Goal: Task Accomplishment & Management: Complete application form

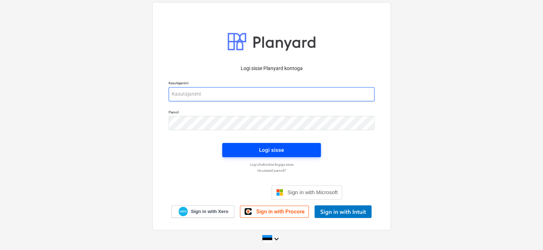
type input "[EMAIL_ADDRESS][DOMAIN_NAME]"
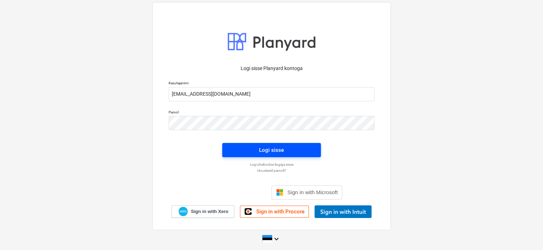
click at [246, 154] on span "Logi sisse" at bounding box center [272, 149] width 82 height 9
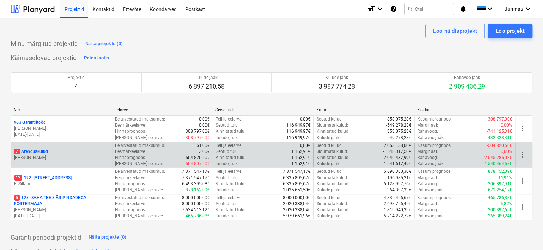
click at [68, 157] on p "[PERSON_NAME]" at bounding box center [61, 157] width 95 height 6
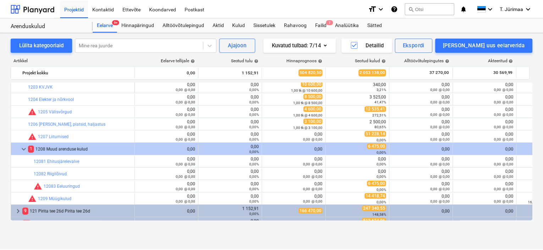
scroll to position [18, 0]
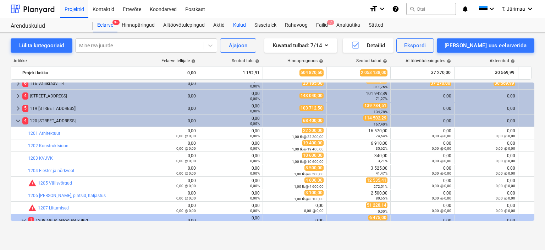
click at [246, 24] on div "Kulud" at bounding box center [239, 25] width 21 height 14
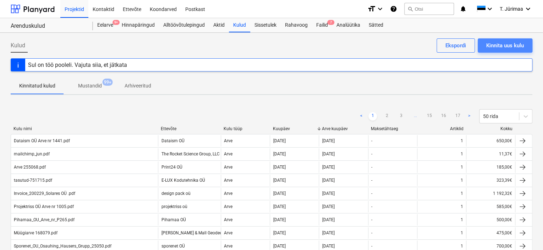
click at [500, 48] on div "Kinnita uus kulu" at bounding box center [505, 45] width 38 height 9
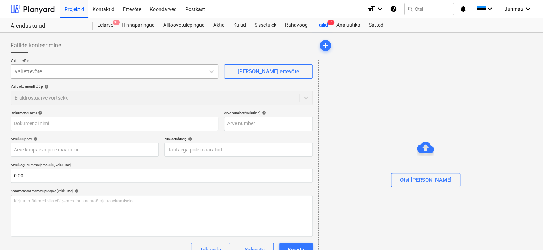
click at [140, 77] on div "Vali ettevõte" at bounding box center [115, 71] width 208 height 14
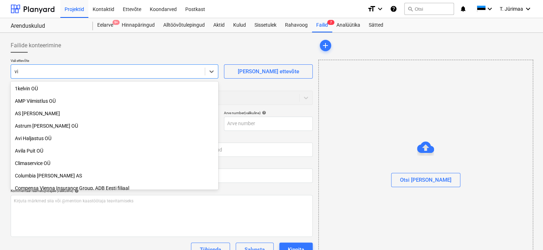
type input "v"
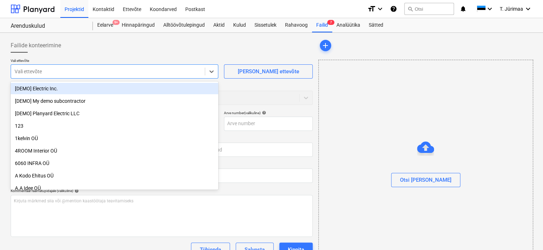
click at [161, 75] on div at bounding box center [108, 71] width 187 height 7
paste input "VITIS VINIFERA OÜ"
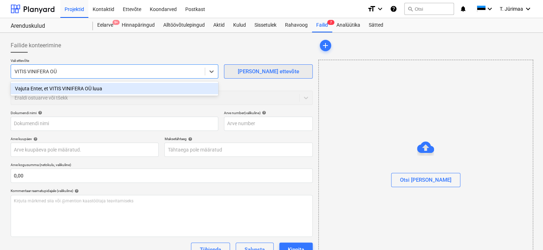
type input "VITIS VINIFERA OÜ"
click at [277, 75] on div "[PERSON_NAME] ettevõte" at bounding box center [268, 71] width 61 height 9
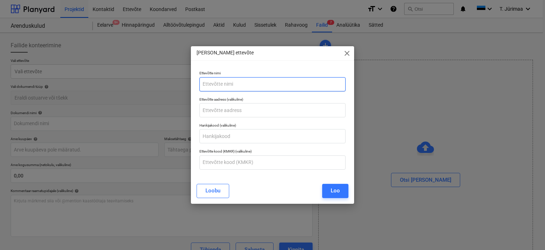
click at [270, 88] on input "text" at bounding box center [273, 84] width 147 height 14
paste input "VITIS VINIFERA OÜ"
drag, startPoint x: 262, startPoint y: 89, endPoint x: 200, endPoint y: 89, distance: 62.5
click at [200, 89] on input "VITIS VINIFERA OÜ" at bounding box center [273, 84] width 147 height 14
type input "Vitis Vinifera OÜ"
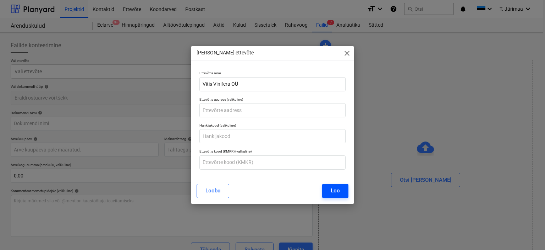
click at [336, 193] on div "Loo" at bounding box center [335, 190] width 9 height 9
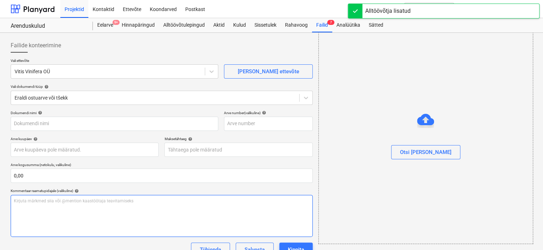
scroll to position [52, 0]
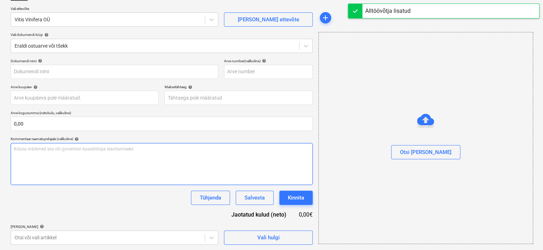
click at [137, 177] on div "Kirjuta märkmed siia või @mention kaastöötaja teavitamiseks ﻿" at bounding box center [162, 164] width 302 height 42
click at [143, 168] on div "Kirjuta märkmed siia või @mention kaastöötaja teavitamiseks ﻿" at bounding box center [162, 164] width 302 height 42
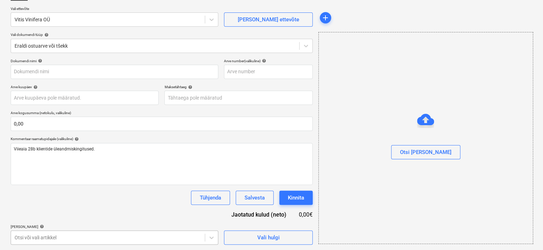
click at [124, 198] on body "Projektid Kontaktid Ettevõte Koondarved Postkast format_size keyboard_arrow_dow…" at bounding box center [271, 73] width 543 height 250
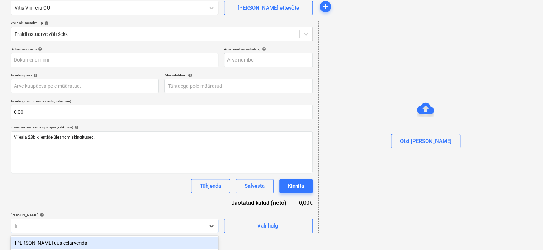
type input "l"
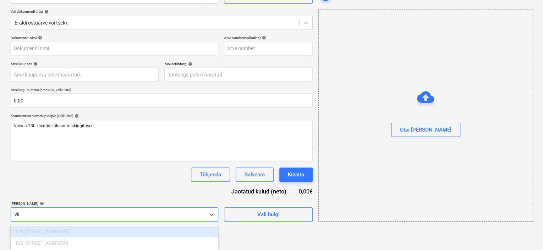
scroll to position [75, 0]
click at [125, 240] on div "122 [STREET_ADDRESS]" at bounding box center [115, 242] width 208 height 11
click at [51, 244] on div "122 [STREET_ADDRESS]" at bounding box center [115, 242] width 208 height 11
type input "v"
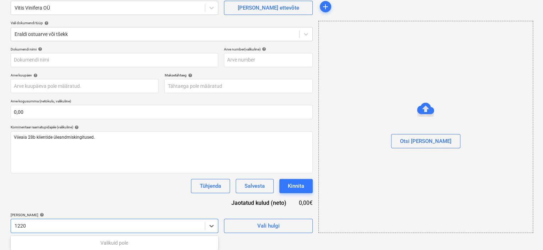
type input "122"
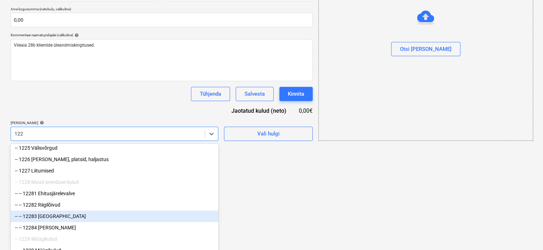
scroll to position [94, 0]
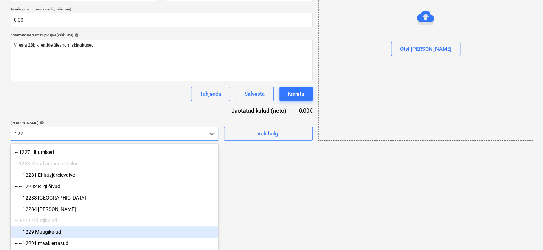
click at [56, 231] on div "-- -- 1229 Müügikulud" at bounding box center [115, 231] width 208 height 11
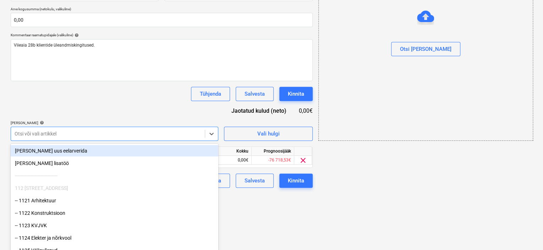
click at [97, 108] on div "Dokumendi nimi help Arve number (valikuline) help Arve kuupäev help Press the d…" at bounding box center [162, 71] width 302 height 233
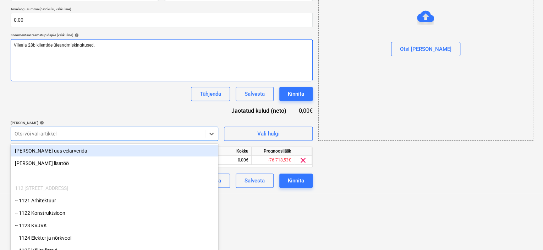
scroll to position [99, 0]
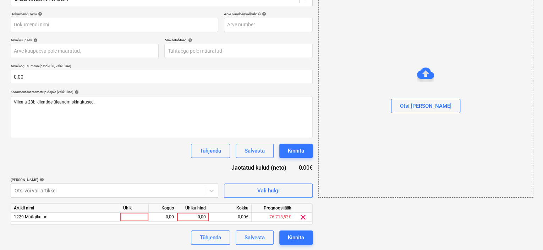
click at [139, 223] on div "Artikli nimi Ühik Kogus Ühiku hind Kokku Prognoosijääk 1229 Müügikulud 0,00 0,0…" at bounding box center [162, 213] width 302 height 21
click at [140, 219] on div at bounding box center [134, 216] width 28 height 9
click at [140, 218] on input at bounding box center [134, 216] width 28 height 9
type input "kompl"
type input "163,55"
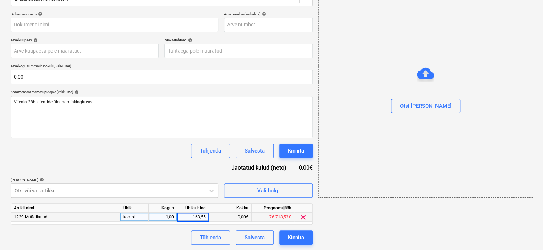
click at [163, 154] on div "Tühjenda Salvesta Kinnita" at bounding box center [162, 150] width 302 height 14
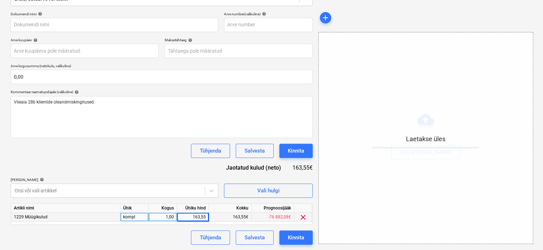
type input "VITIS VINIFERA OÜ Arve nr 6285.pdf"
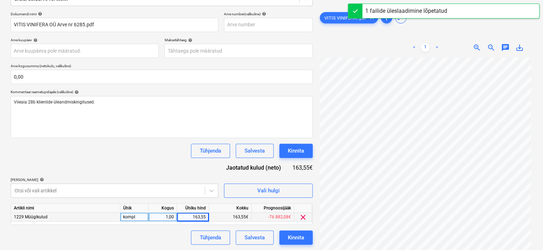
scroll to position [28, 0]
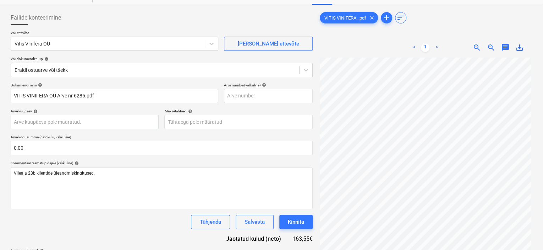
click at [124, 24] on div "Failide konteerimine" at bounding box center [162, 18] width 302 height 14
click at [32, 18] on span "Failide konteerimine" at bounding box center [36, 17] width 50 height 9
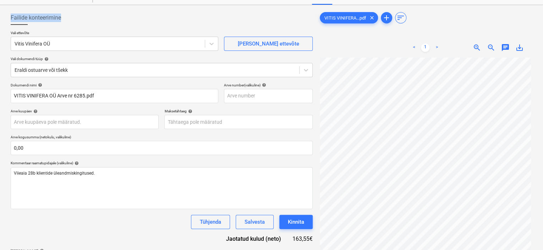
click at [54, 18] on span "Failide konteerimine" at bounding box center [36, 17] width 50 height 9
click at [316, 65] on div "VITIS VINIFERA...pdf clear add sort < 1 > zoom_in zoom_out chat 0 save_alt" at bounding box center [426, 163] width 220 height 310
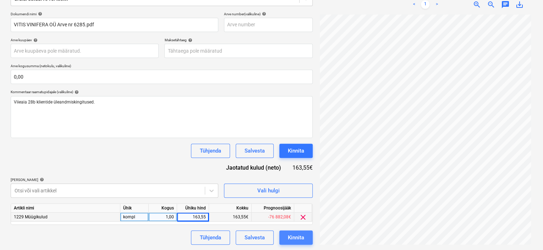
click at [304, 237] on div "Kinnita" at bounding box center [296, 237] width 16 height 9
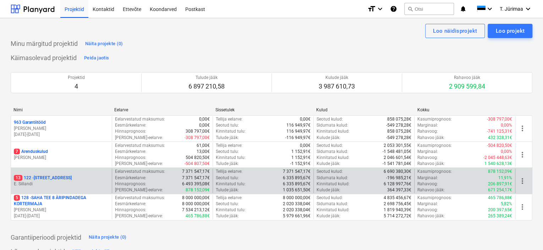
click at [82, 186] on p "E. Sillandi" at bounding box center [61, 184] width 95 height 6
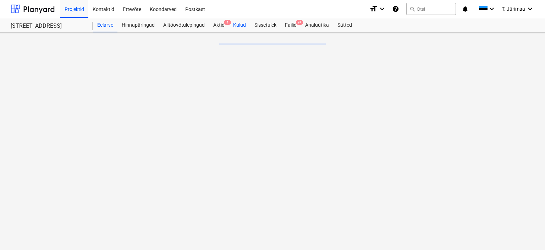
click at [237, 24] on div "Kulud" at bounding box center [239, 25] width 21 height 14
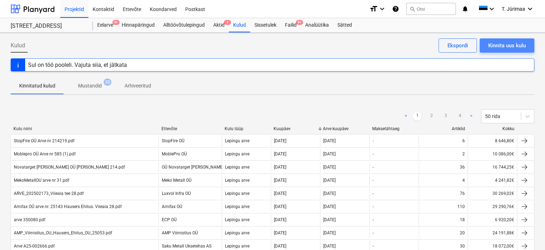
click at [505, 50] on div "Kinnita uus kulu" at bounding box center [508, 45] width 38 height 9
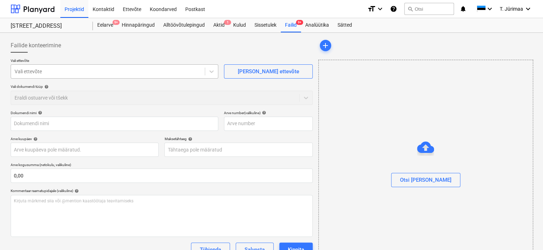
click at [158, 75] on div "Vali ettevõte" at bounding box center [108, 71] width 194 height 10
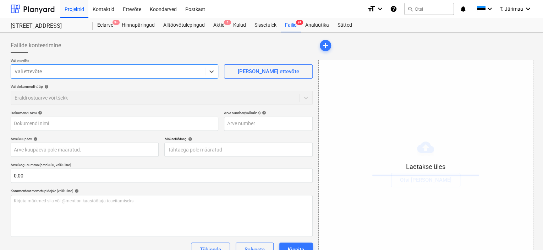
click at [155, 76] on div "Vali ettevõte" at bounding box center [108, 71] width 194 height 10
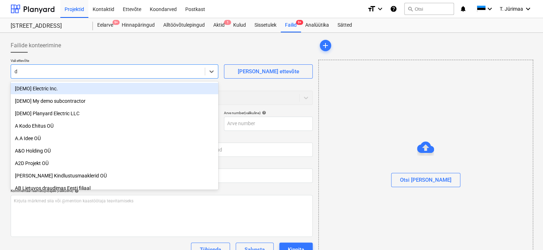
type input "de"
type input "30646128.pdf"
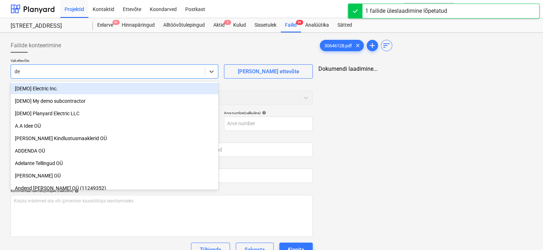
type input "dec"
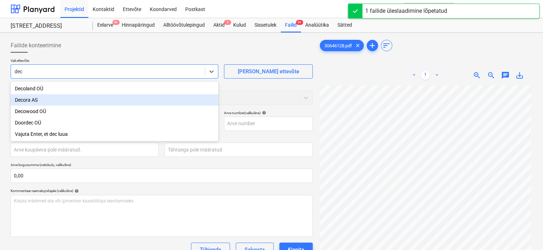
click at [94, 100] on div "Decora AS" at bounding box center [115, 99] width 208 height 11
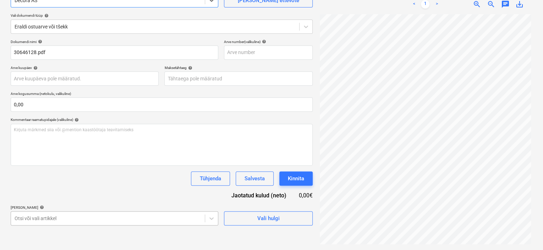
click at [112, 179] on body "Projektid Kontaktid Ettevõte Koondarved Postkast format_size keyboard_arrow_dow…" at bounding box center [271, 54] width 543 height 250
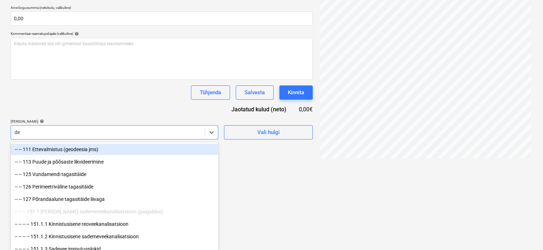
type input "d"
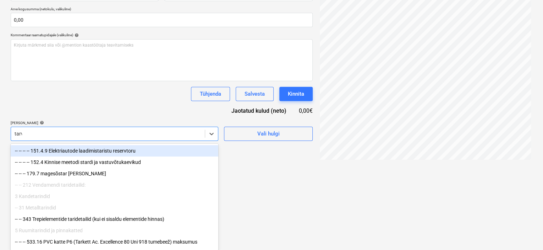
type input "tarvi"
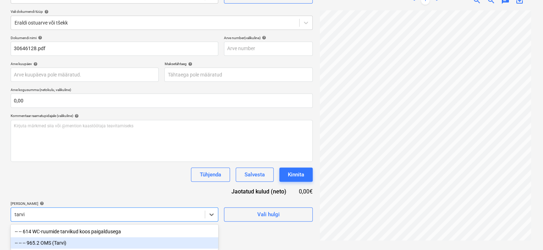
click at [178, 244] on div "-- -- -- 965.2 OMS (Tarvi)" at bounding box center [115, 242] width 208 height 11
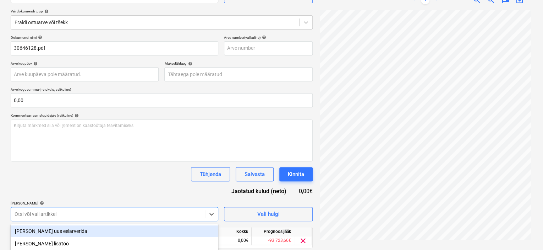
click at [154, 178] on div "Tühjenda Salvesta Kinnita" at bounding box center [162, 174] width 302 height 14
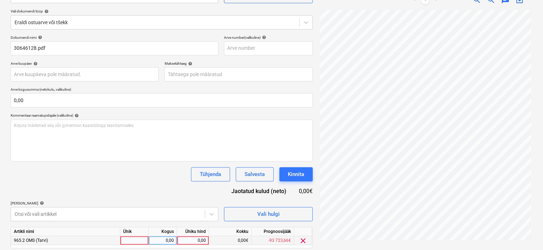
click at [126, 240] on div at bounding box center [134, 240] width 28 height 9
type input "kompl"
type input "23,63"
click at [142, 194] on div "Dokumendi nimi help 30646128.pdf Arve number (valikuline) help Arve kuupäev hel…" at bounding box center [162, 151] width 302 height 233
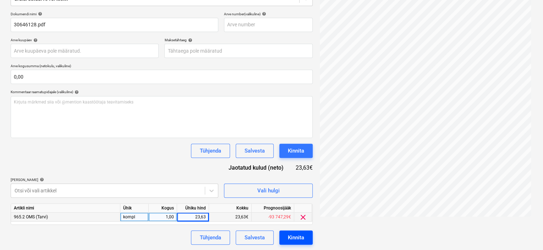
click at [291, 240] on div "Kinnita" at bounding box center [296, 237] width 16 height 9
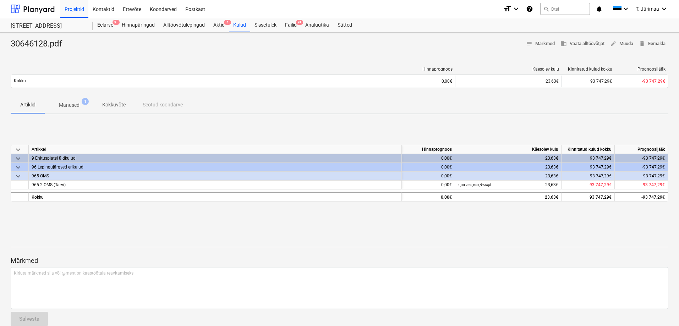
click at [66, 108] on p "Manused" at bounding box center [69, 105] width 21 height 7
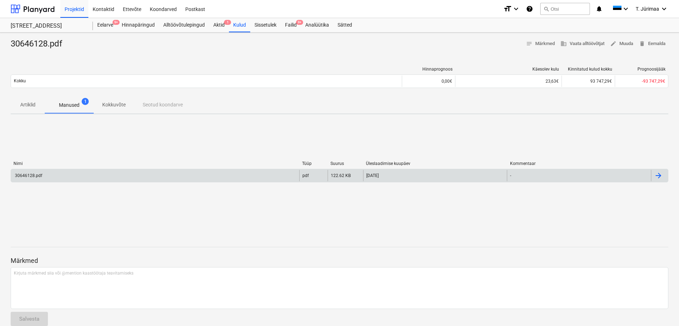
click at [104, 177] on div "30646128.pdf" at bounding box center [155, 175] width 288 height 11
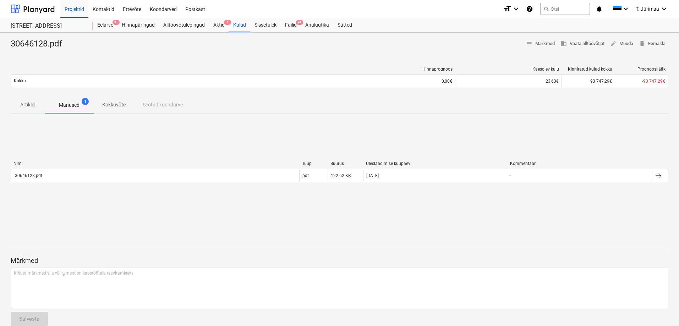
click at [30, 41] on div "30646128.pdf" at bounding box center [39, 43] width 57 height 11
copy div "30646128"
click at [48, 6] on div at bounding box center [33, 9] width 44 height 18
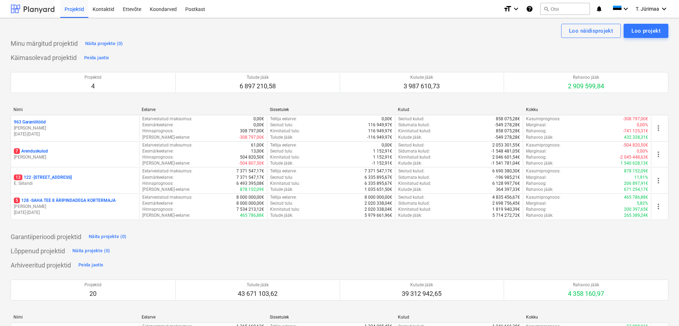
click at [46, 7] on div at bounding box center [33, 9] width 44 height 18
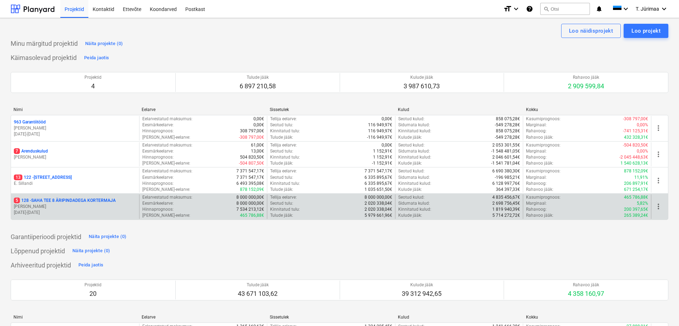
click at [127, 209] on p "[PERSON_NAME]" at bounding box center [75, 207] width 122 height 6
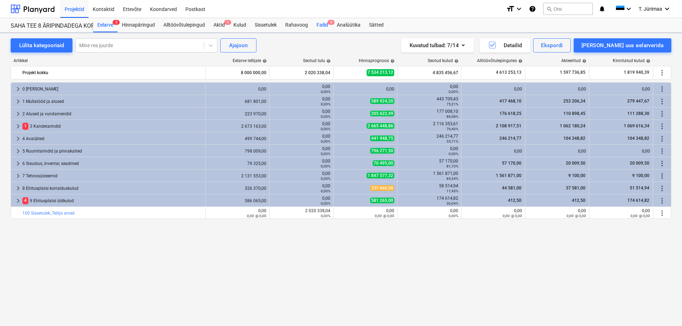
click at [325, 26] on div "Failid 4" at bounding box center [322, 25] width 20 height 14
click at [48, 7] on div at bounding box center [33, 9] width 44 height 18
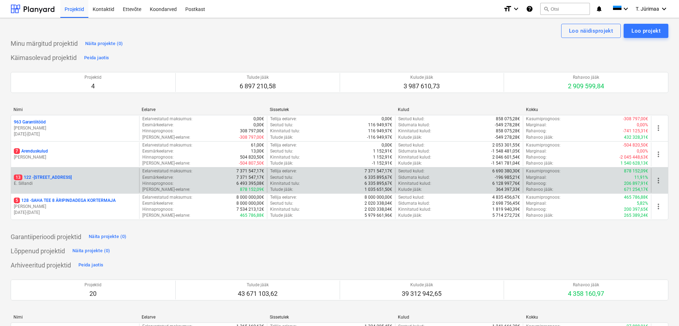
click at [61, 175] on div "13 122 - Viieaia tee 28" at bounding box center [75, 178] width 122 height 6
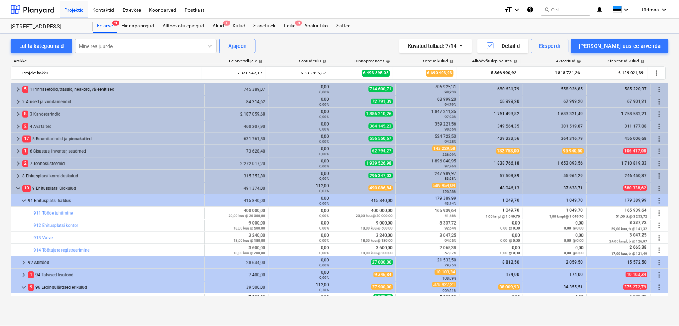
scroll to position [196, 0]
click at [283, 27] on div "Failid 9+" at bounding box center [291, 25] width 20 height 14
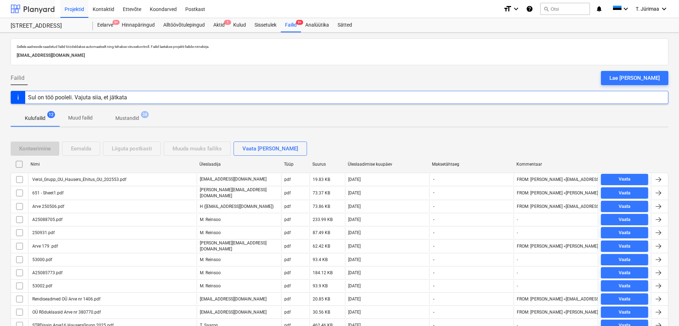
click at [30, 14] on div at bounding box center [33, 9] width 44 height 18
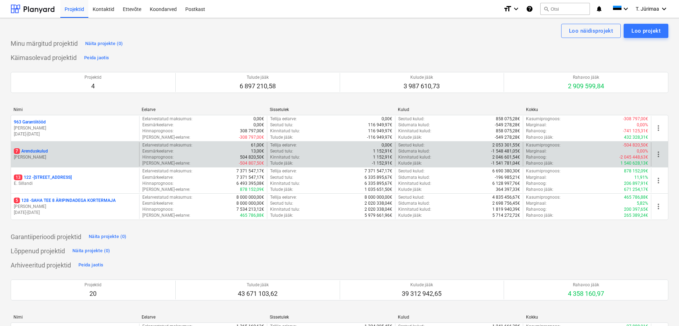
click at [91, 151] on div "7 Arenduskulud" at bounding box center [75, 151] width 122 height 6
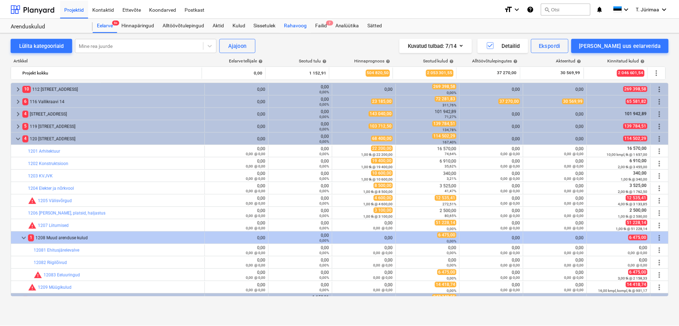
scroll to position [18, 0]
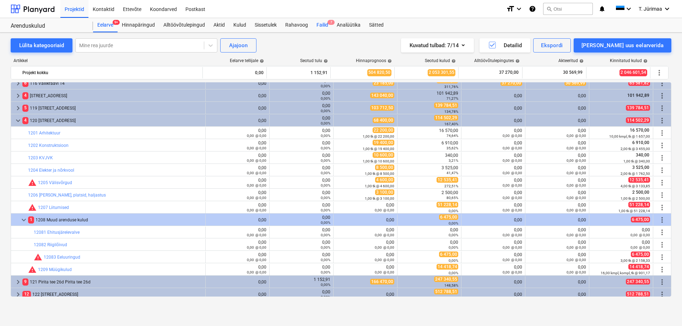
click at [323, 26] on div "Failid 7" at bounding box center [322, 25] width 20 height 14
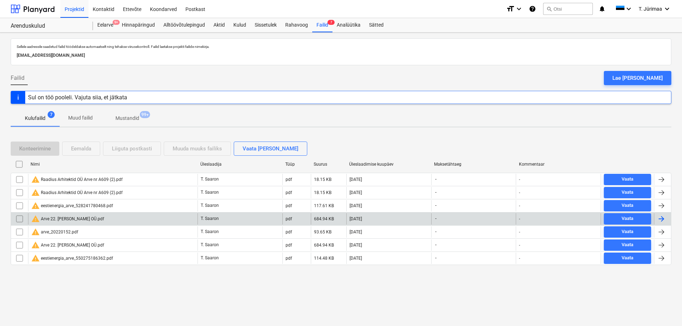
click at [58, 218] on div "warning Arve 22. Valli Villa OÜ.pdf" at bounding box center [67, 219] width 73 height 9
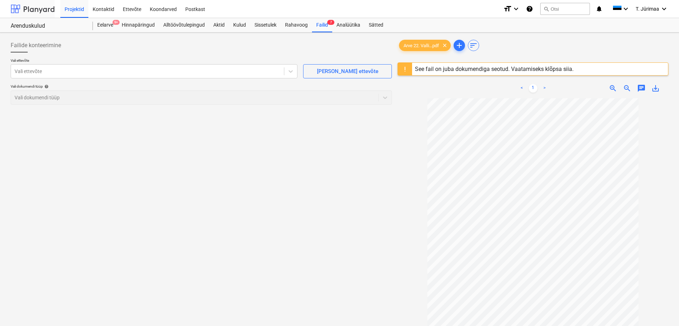
click at [47, 8] on div at bounding box center [33, 9] width 44 height 18
